Goal: Task Accomplishment & Management: Complete application form

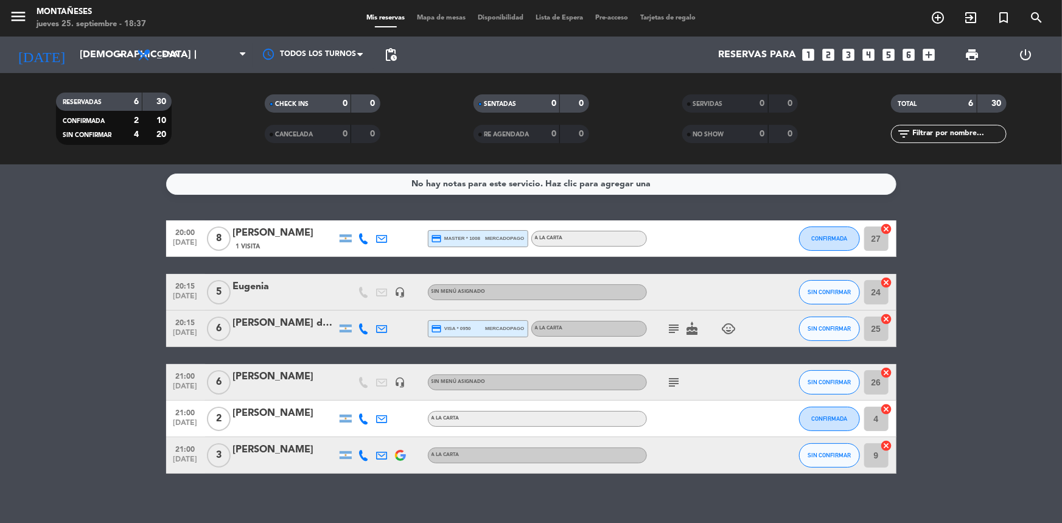
click at [667, 331] on span "subject" at bounding box center [674, 328] width 18 height 15
click at [676, 331] on icon "subject" at bounding box center [674, 328] width 15 height 15
click at [128, 314] on bookings-row "20:00 [DATE] 8 [PERSON_NAME] 1 Visita credit_card master * 1008 mercadopago A L…" at bounding box center [531, 346] width 1062 height 253
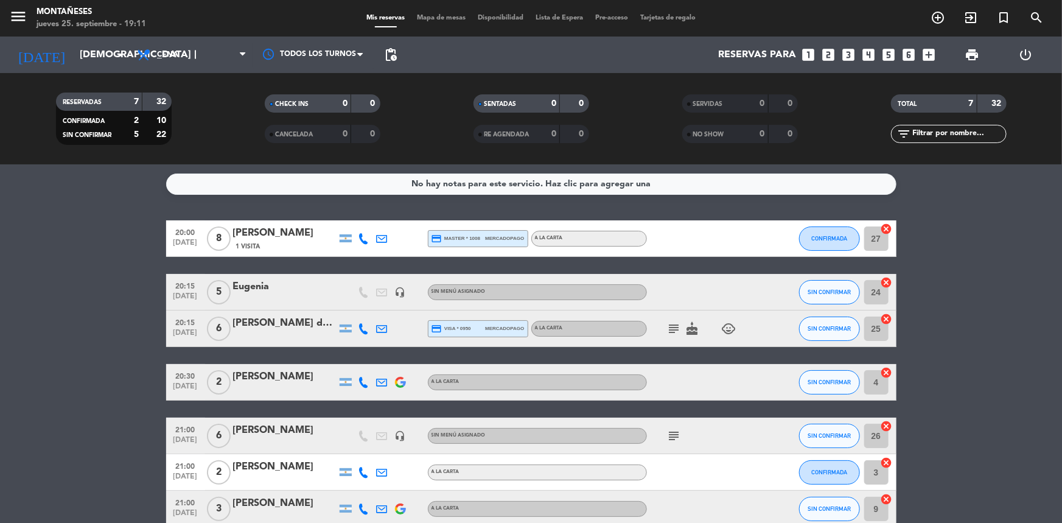
click at [60, 311] on bookings-row "20:00 [DATE] 8 [PERSON_NAME] 1 Visita credit_card master * 1008 mercadopago A L…" at bounding box center [531, 373] width 1062 height 307
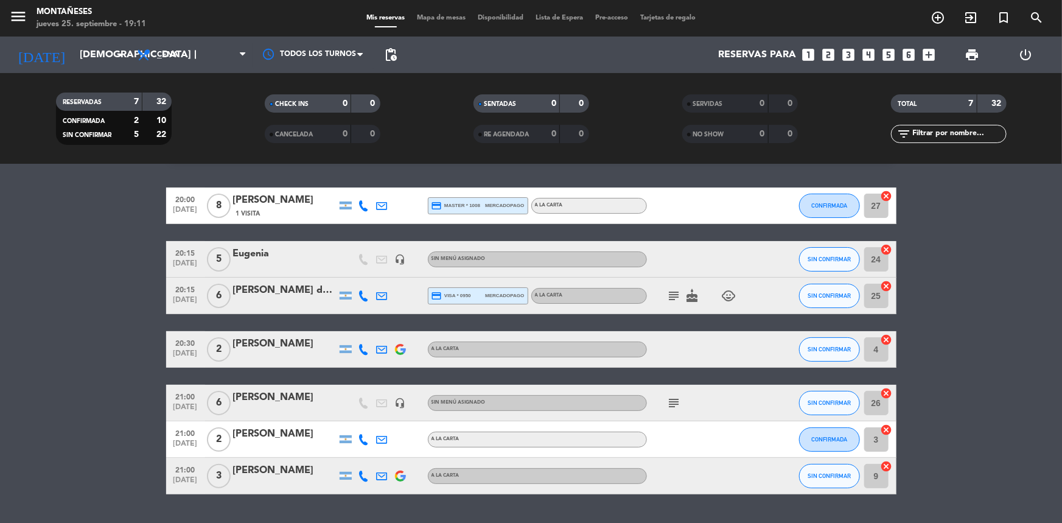
scroll to position [65, 0]
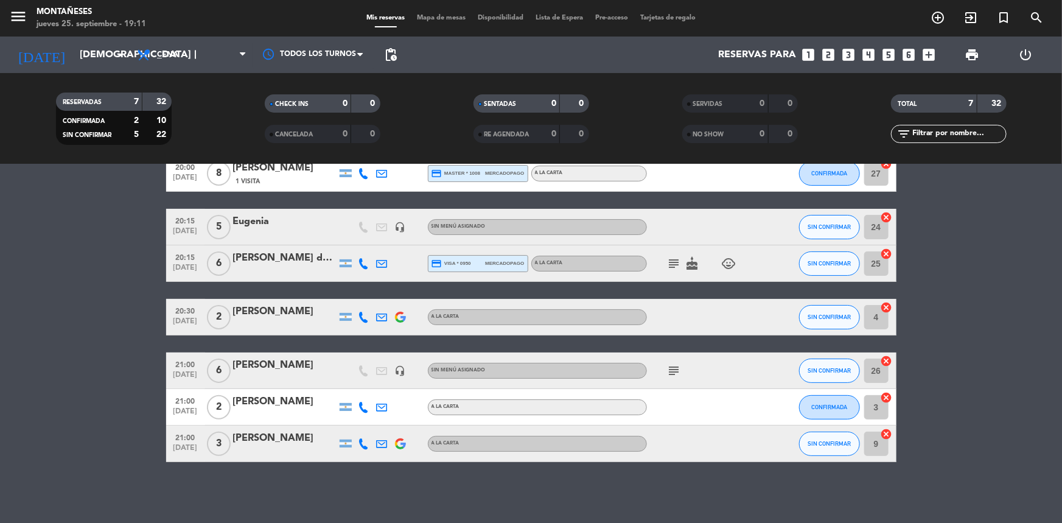
click at [74, 307] on bookings-row "20:00 [DATE] 8 [PERSON_NAME] 1 Visita credit_card master * 1008 mercadopago A L…" at bounding box center [531, 308] width 1062 height 307
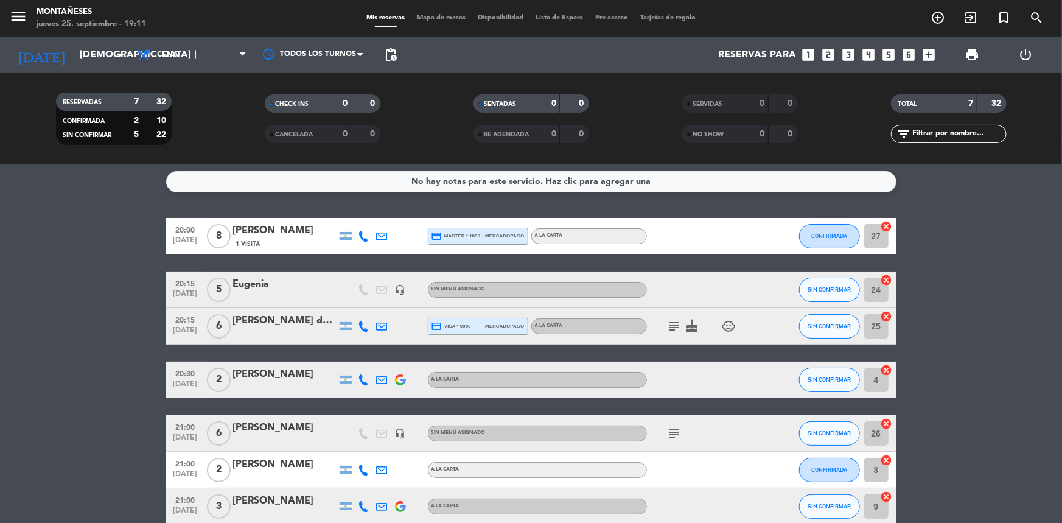
scroll to position [0, 0]
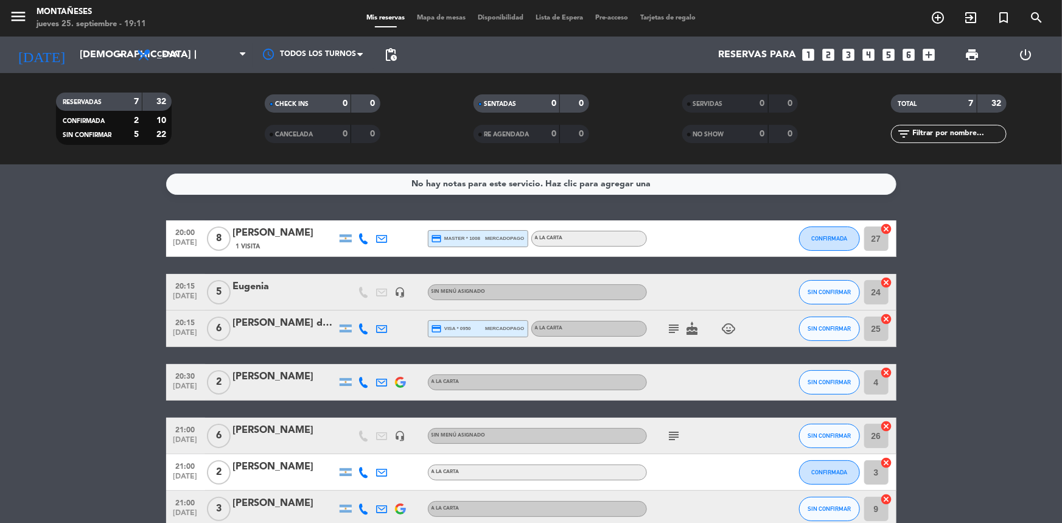
click at [133, 337] on bookings-row "20:00 [DATE] 8 [PERSON_NAME] 1 Visita credit_card master * 1008 mercadopago A L…" at bounding box center [531, 373] width 1062 height 307
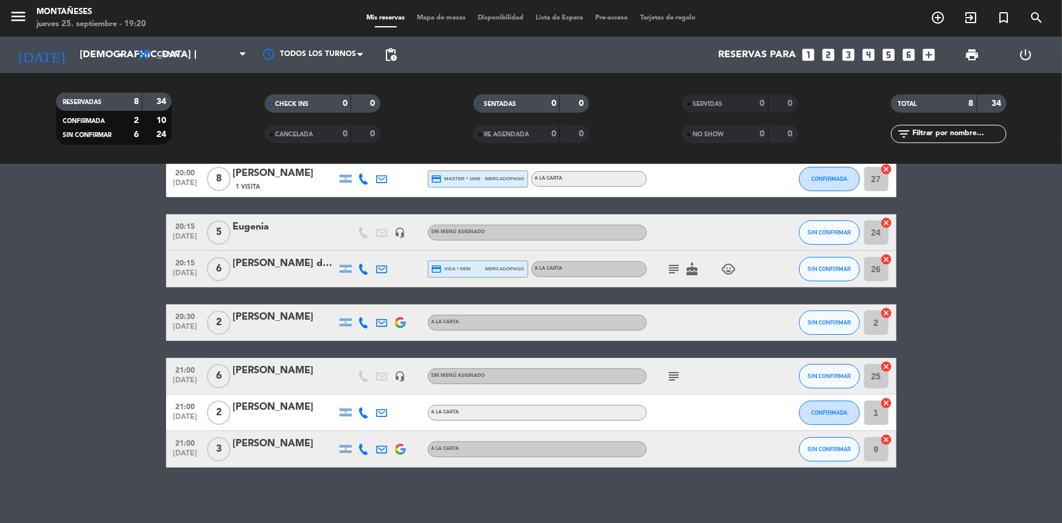
scroll to position [118, 0]
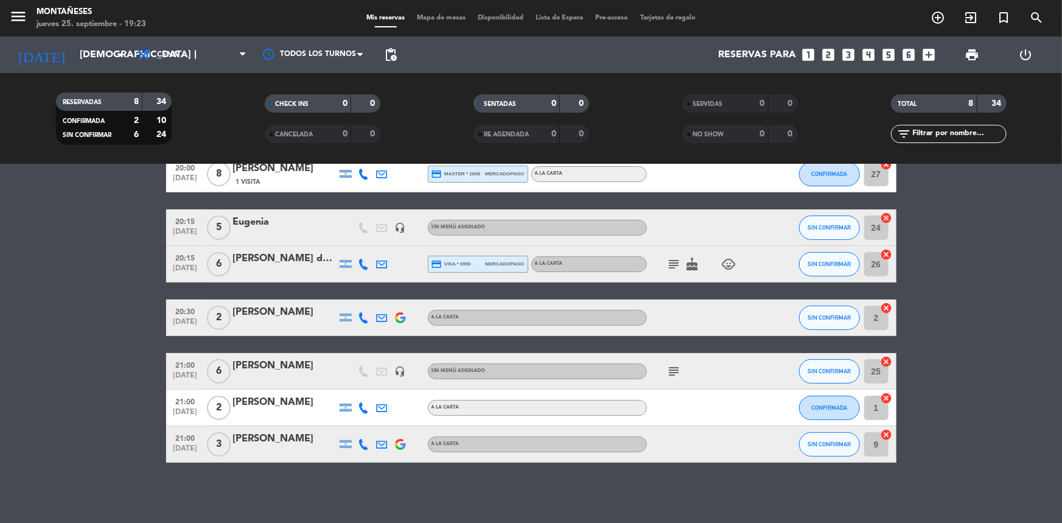
click at [147, 285] on bookings-row "19:30 [DATE] 2 [PERSON_NAME] A [PERSON_NAME] SIN CONFIRMAR 4 cancel 20:00 [DATE…" at bounding box center [531, 282] width 1062 height 360
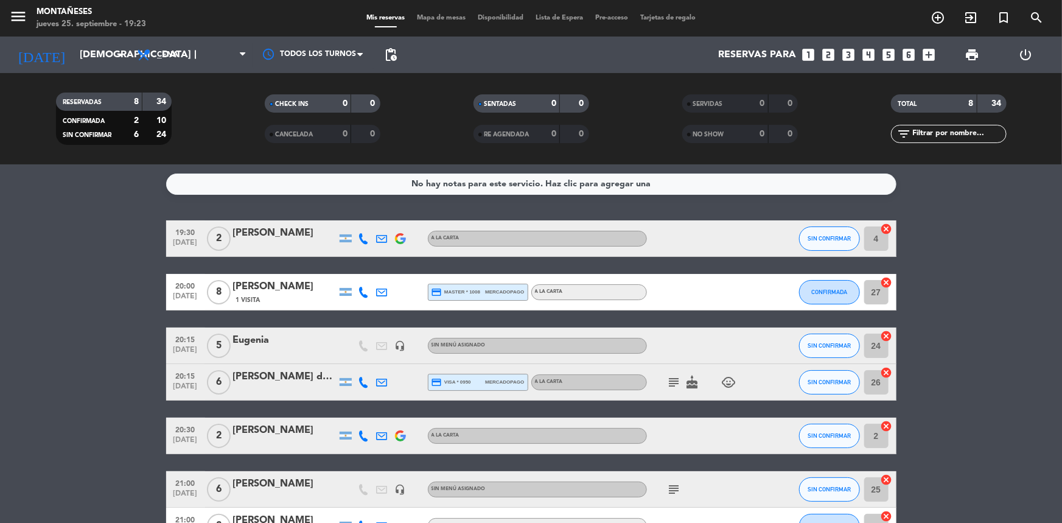
scroll to position [0, 0]
click at [130, 266] on bookings-row "19:30 [DATE] 2 [PERSON_NAME] A [PERSON_NAME] SIN CONFIRMAR 4 cancel 20:00 [DATE…" at bounding box center [531, 400] width 1062 height 360
click at [108, 238] on bookings-row "19:30 [DATE] 2 [PERSON_NAME] A [PERSON_NAME] SIN CONFIRMAR 4 cancel 20:00 [DATE…" at bounding box center [531, 400] width 1062 height 360
click at [120, 58] on icon "arrow_drop_down" at bounding box center [120, 54] width 15 height 15
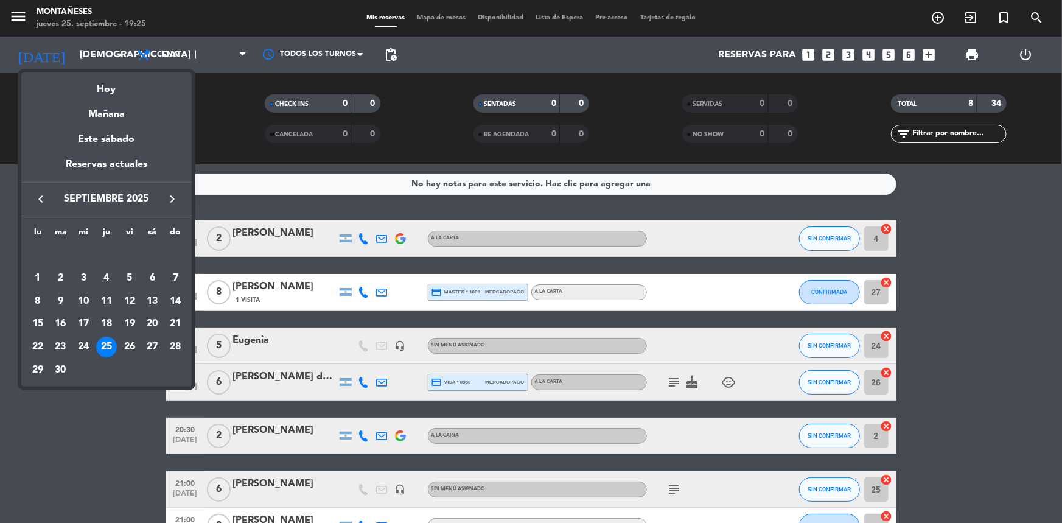
click at [177, 186] on div "keyboard_arrow_left septiembre 2025 keyboard_arrow_right" at bounding box center [106, 199] width 170 height 34
click at [166, 194] on icon "keyboard_arrow_right" at bounding box center [172, 199] width 15 height 15
click at [33, 200] on icon "keyboard_arrow_left" at bounding box center [40, 199] width 15 height 15
click at [177, 347] on div "28" at bounding box center [175, 347] width 21 height 21
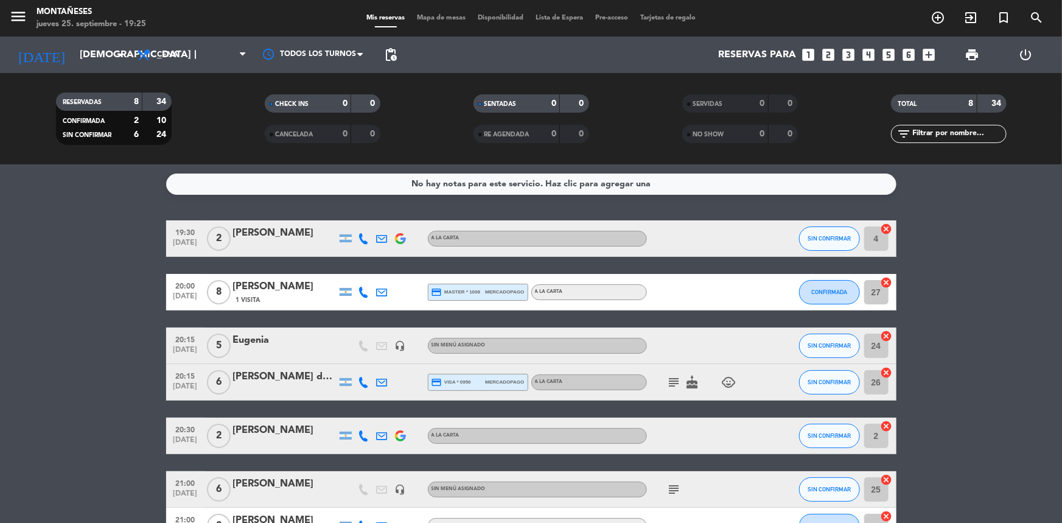
type input "dom. [DATE]"
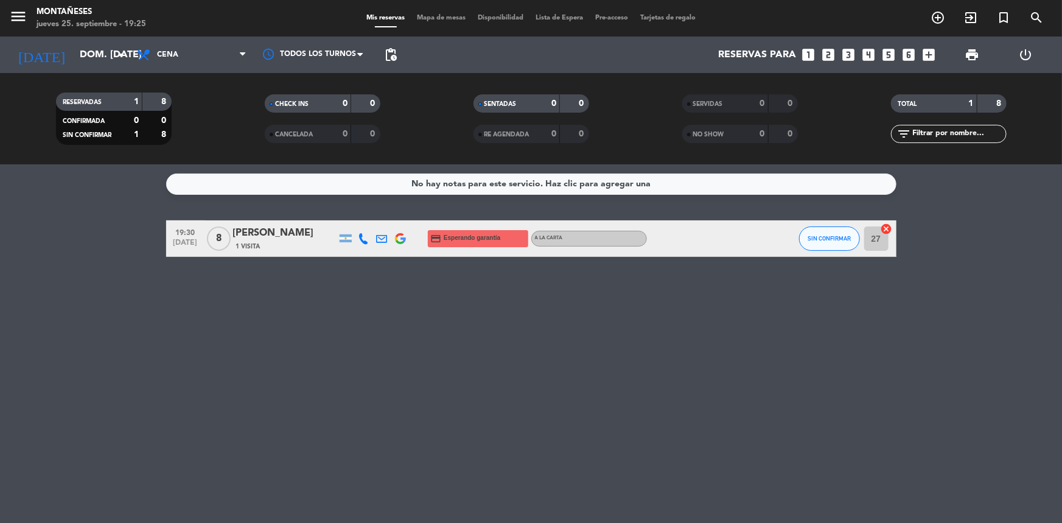
click at [870, 55] on icon "looks_4" at bounding box center [869, 55] width 16 height 16
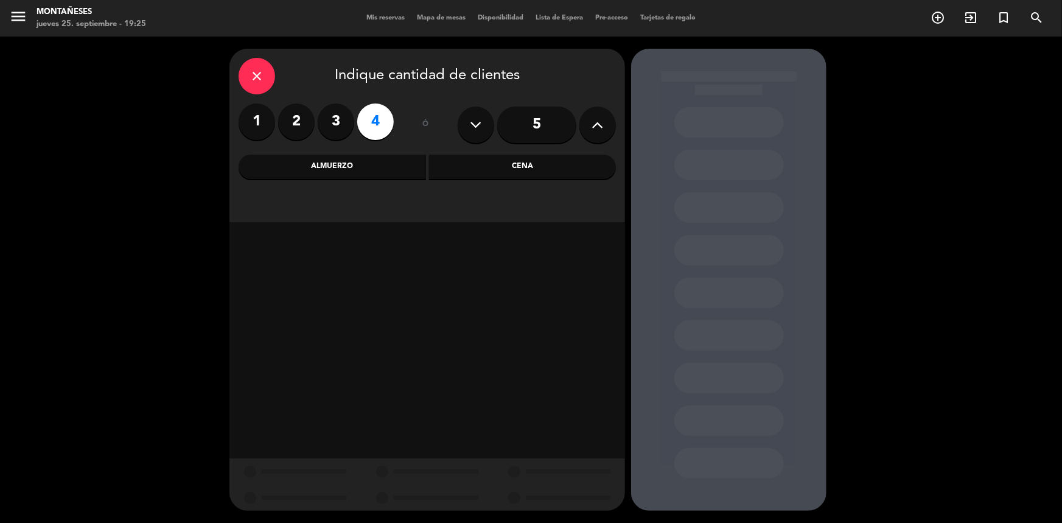
click at [524, 170] on div "Cena" at bounding box center [522, 167] width 187 height 24
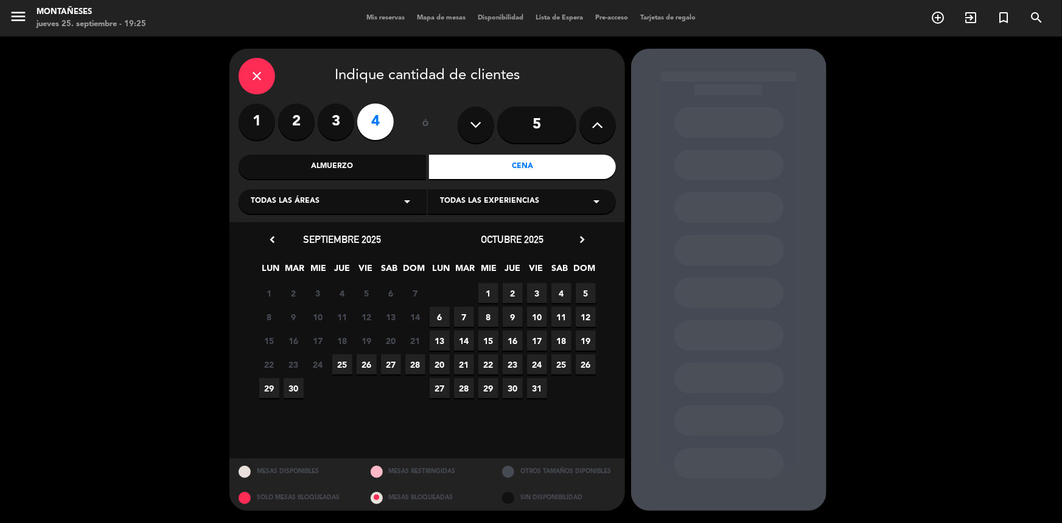
click at [417, 362] on span "28" at bounding box center [415, 364] width 20 height 20
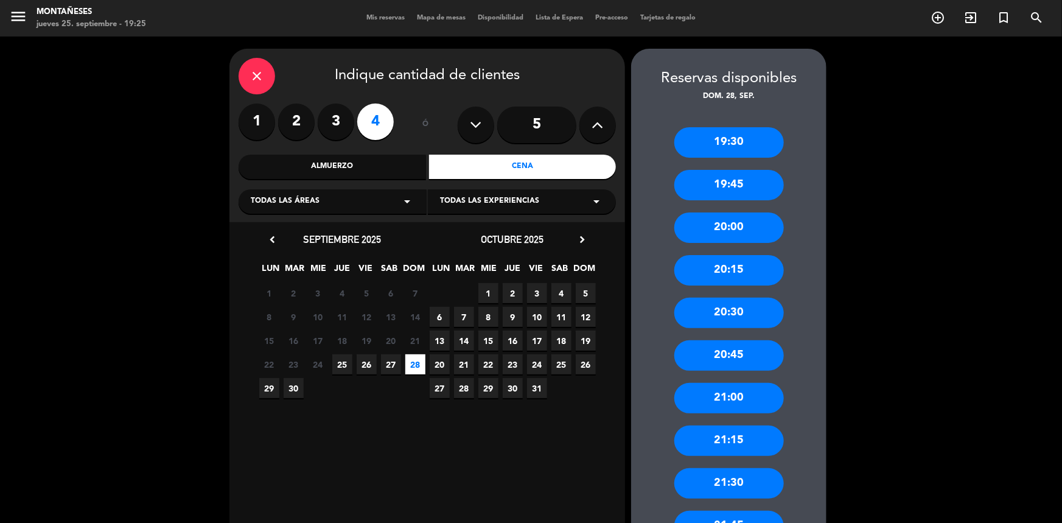
click at [726, 313] on div "20:30" at bounding box center [729, 313] width 110 height 30
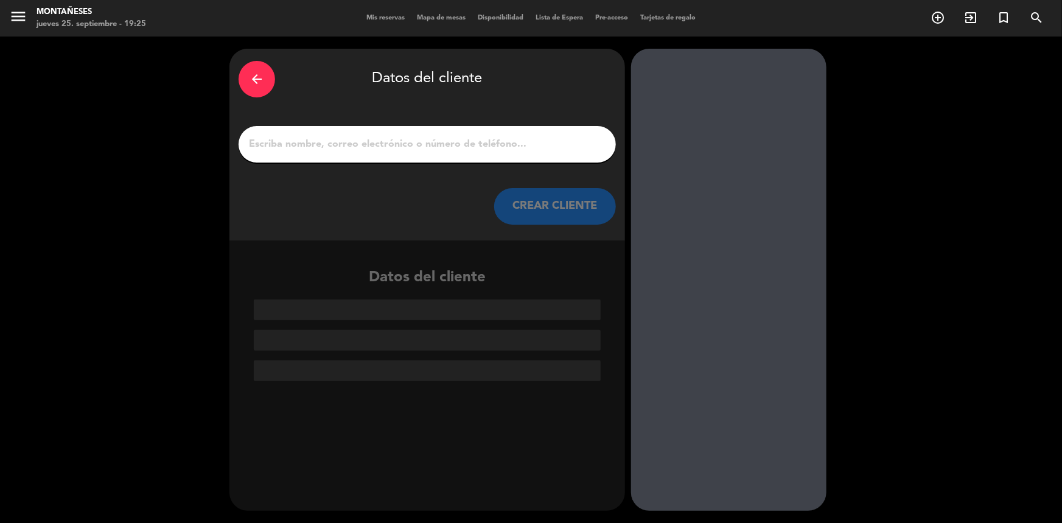
click at [330, 144] on input "1" at bounding box center [427, 144] width 359 height 17
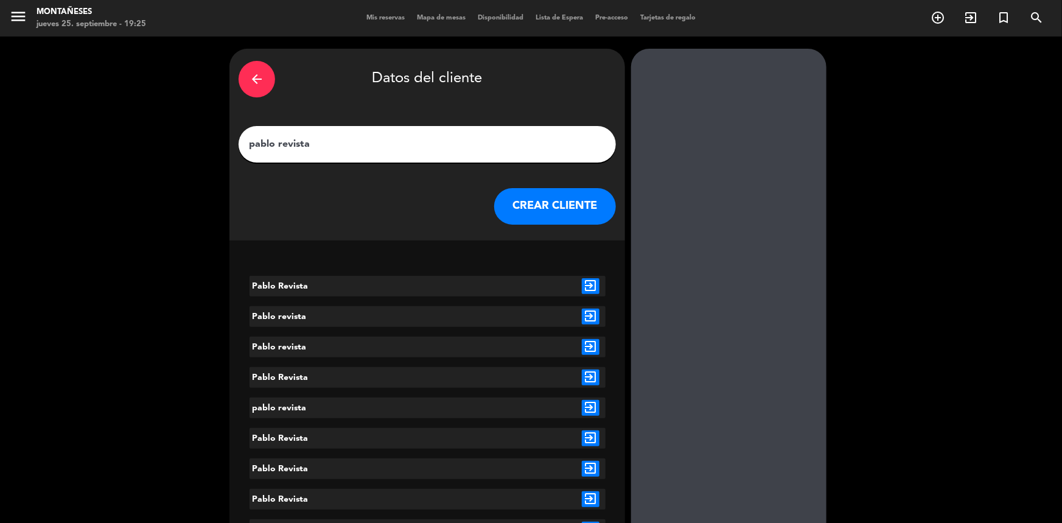
type input "pablo revista"
click at [592, 288] on icon "exit_to_app" at bounding box center [591, 286] width 18 height 16
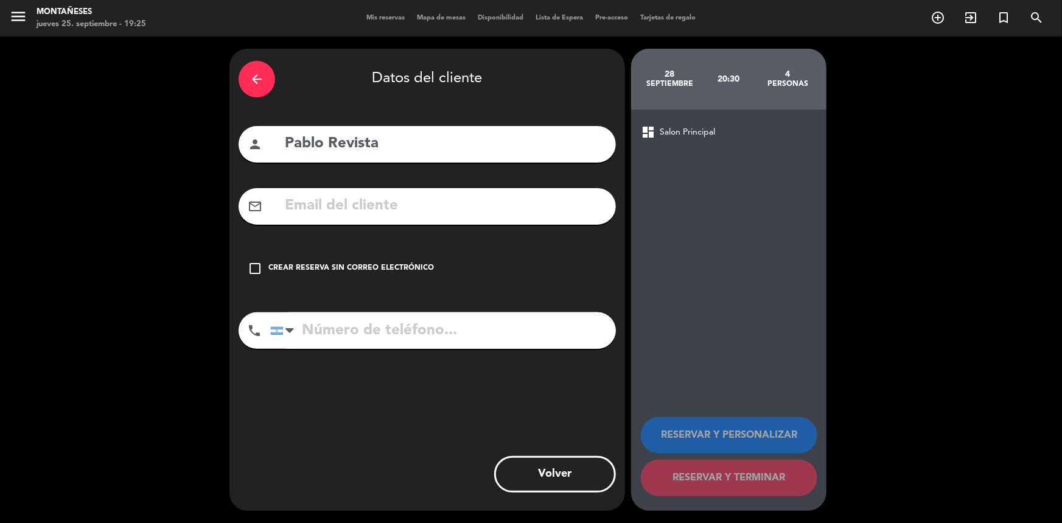
click at [401, 271] on div "Crear reserva sin correo electrónico" at bounding box center [351, 268] width 166 height 12
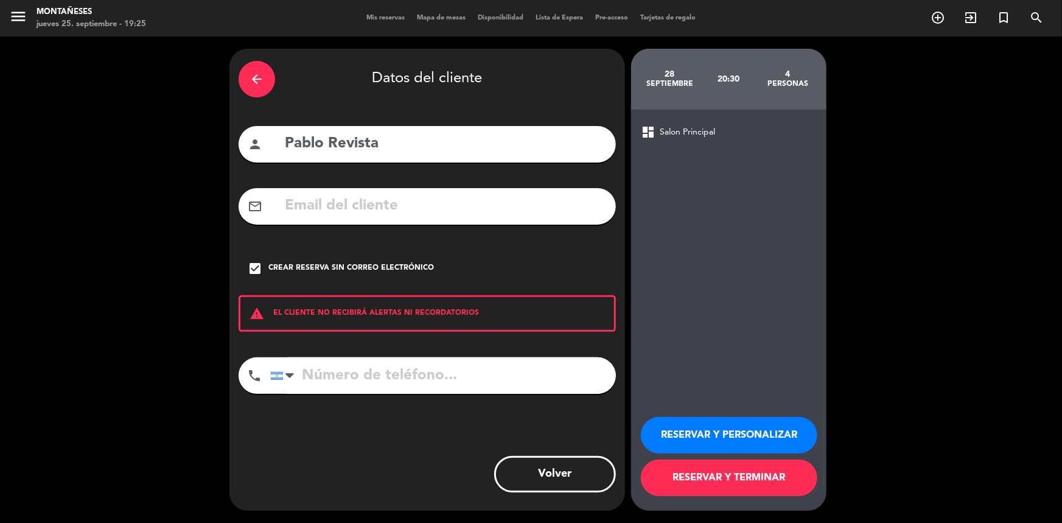
click at [671, 489] on button "RESERVAR Y TERMINAR" at bounding box center [729, 478] width 177 height 37
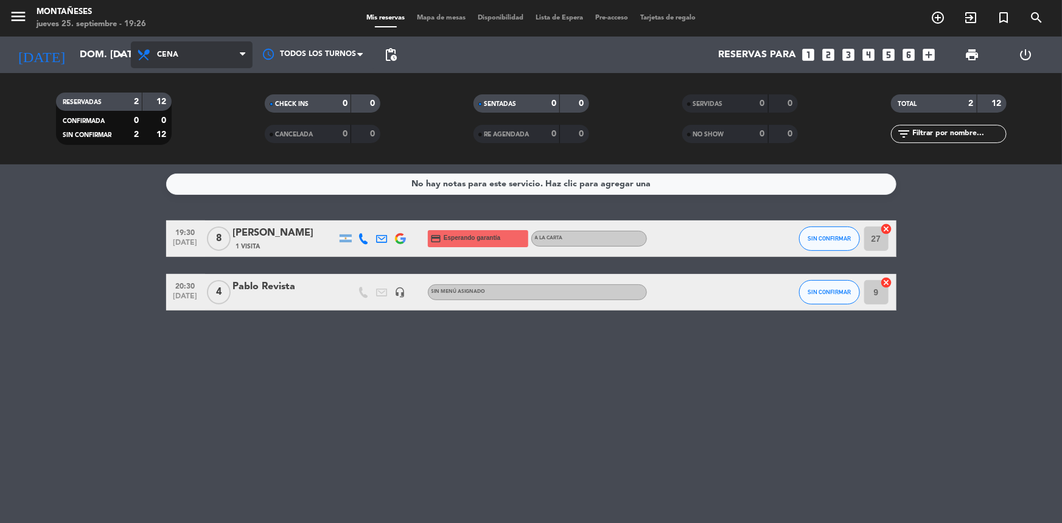
click at [162, 41] on span "Cena" at bounding box center [192, 54] width 122 height 27
click at [181, 115] on div "menu Montañeses jueves 25. septiembre - 19:26 Mis reservas Mapa de mesas Dispon…" at bounding box center [531, 82] width 1062 height 164
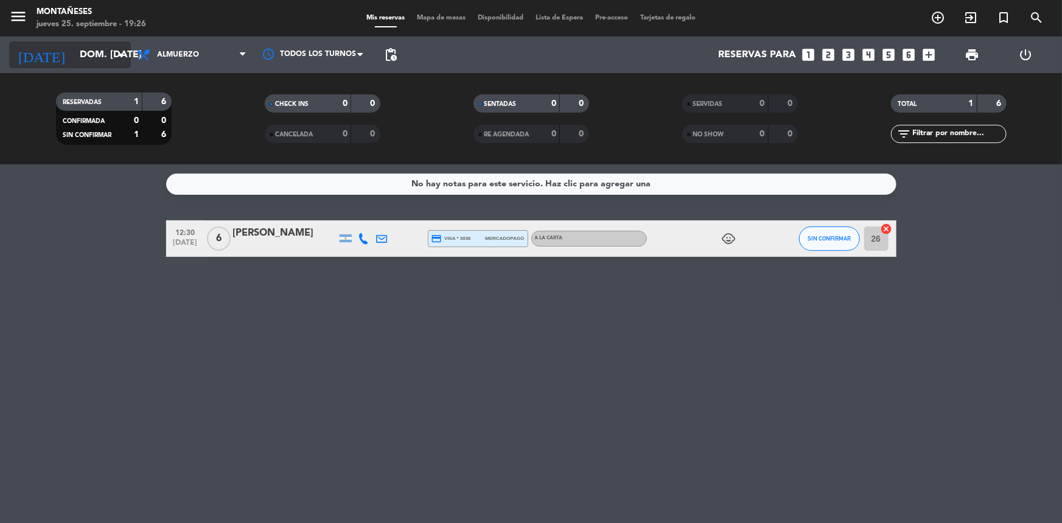
click at [110, 47] on input "dom. [DATE]" at bounding box center [138, 55] width 128 height 24
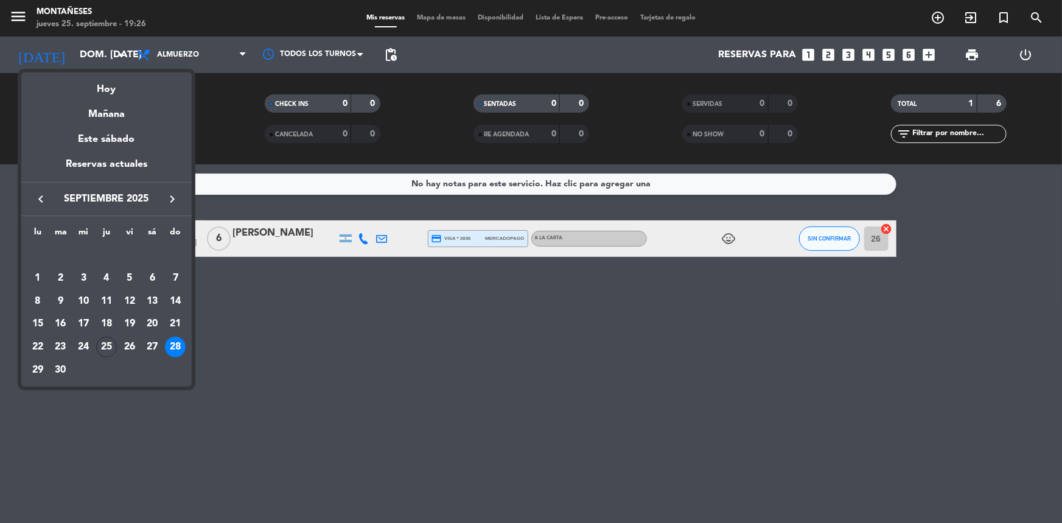
click at [170, 346] on div "28" at bounding box center [175, 347] width 21 height 21
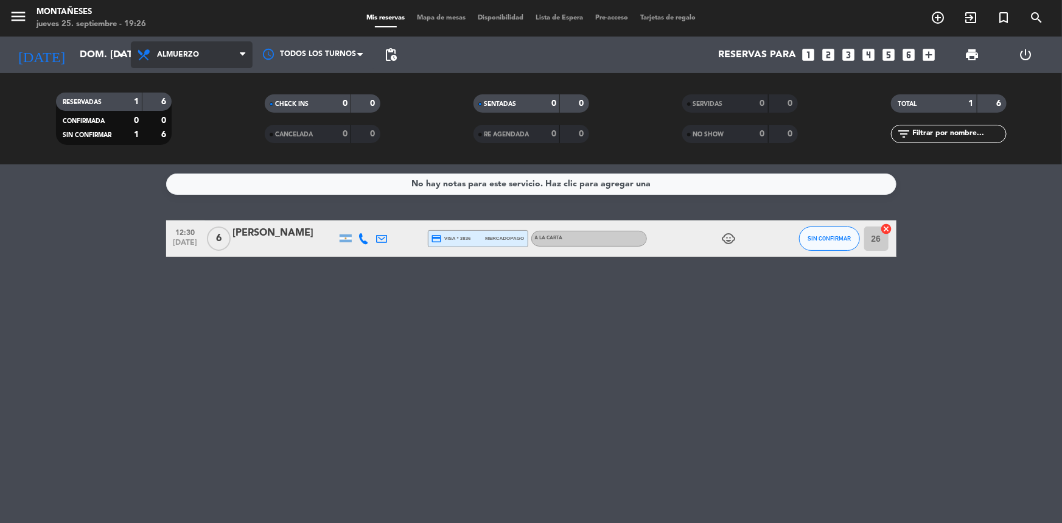
click at [232, 51] on span "Almuerzo" at bounding box center [192, 54] width 122 height 27
click at [170, 139] on div "menu Montañeses jueves 25. septiembre - 19:26 Mis reservas Mapa de mesas Dispon…" at bounding box center [531, 82] width 1062 height 164
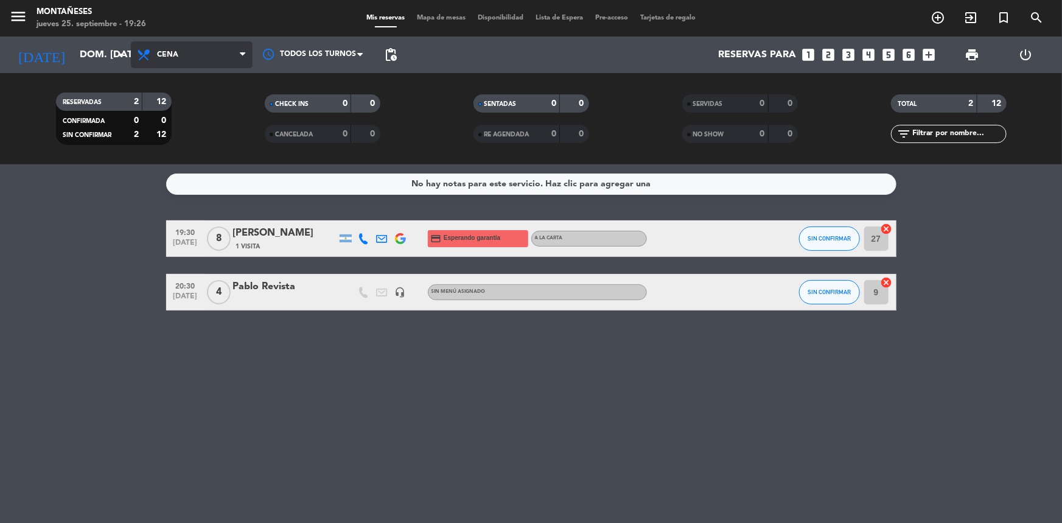
click at [162, 58] on span "Cena" at bounding box center [167, 55] width 21 height 9
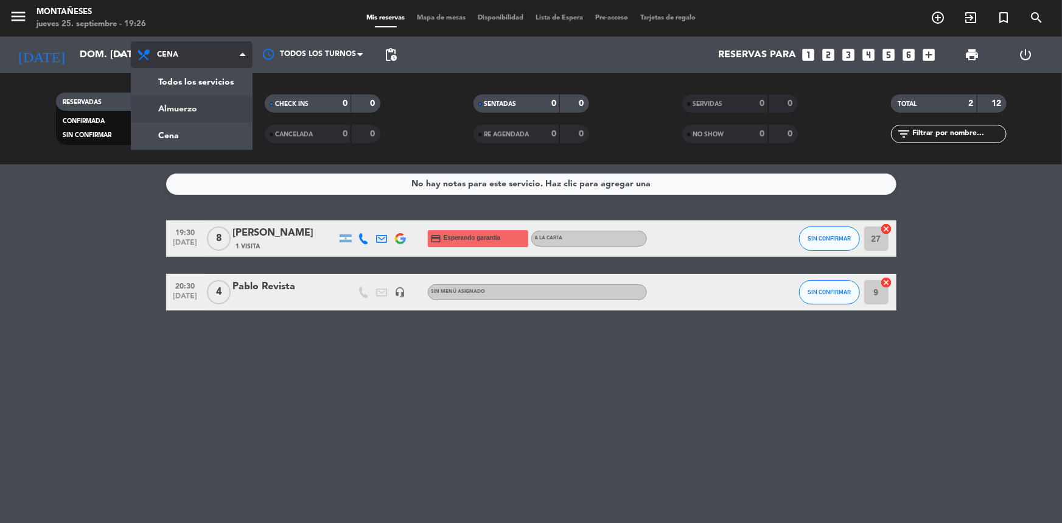
click at [167, 106] on div "menu Montañeses jueves 25. septiembre - 19:26 Mis reservas Mapa de mesas Dispon…" at bounding box center [531, 82] width 1062 height 164
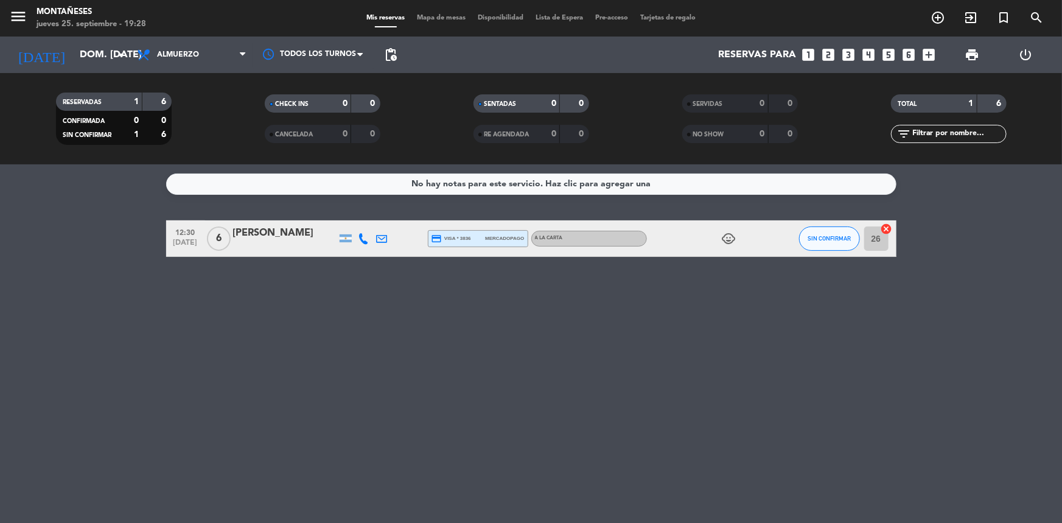
click at [200, 71] on div "Todos los servicios Almuerzo Cena Almuerzo Todos los servicios Almuerzo Cena" at bounding box center [192, 55] width 122 height 37
click at [200, 68] on div "Todos los servicios Almuerzo Cena Almuerzo Todos los servicios Almuerzo Cena" at bounding box center [192, 55] width 122 height 37
click at [202, 49] on span "Almuerzo" at bounding box center [192, 54] width 122 height 27
click at [161, 135] on div "menu Montañeses jueves 25. septiembre - 19:28 Mis reservas Mapa de mesas Dispon…" at bounding box center [531, 82] width 1062 height 164
click at [127, 49] on icon "arrow_drop_down" at bounding box center [120, 54] width 15 height 15
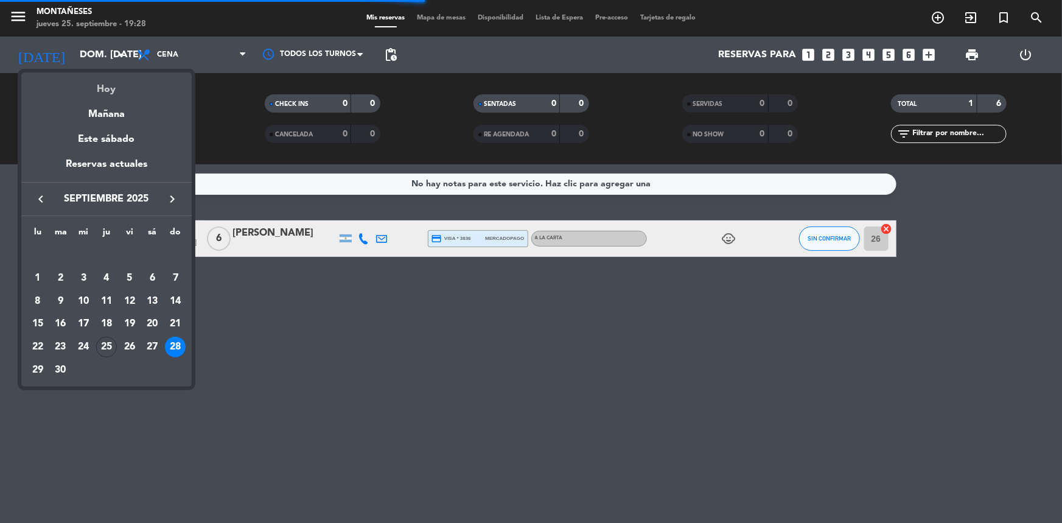
click at [128, 83] on div "Hoy" at bounding box center [106, 84] width 170 height 25
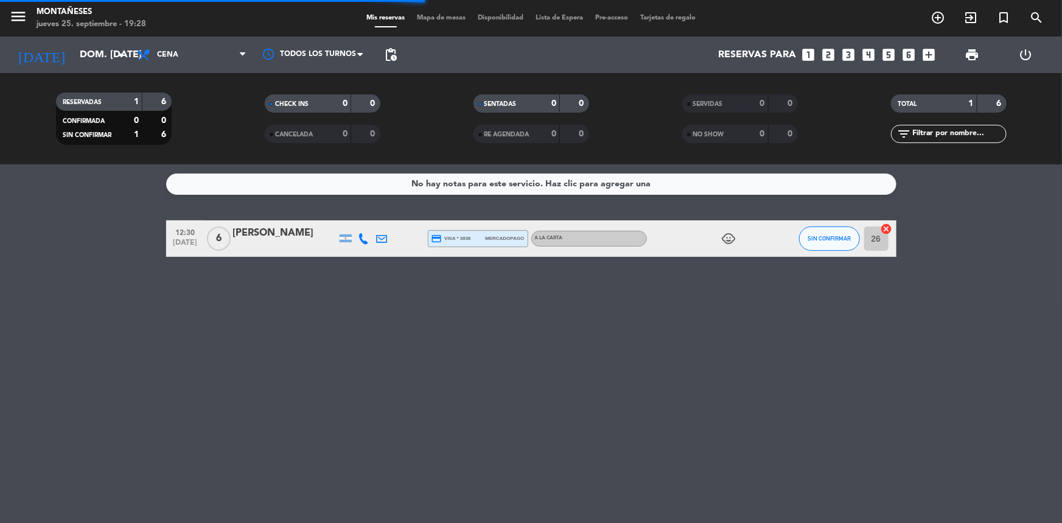
type input "[DEMOGRAPHIC_DATA] [DATE]"
